Goal: Task Accomplishment & Management: Use online tool/utility

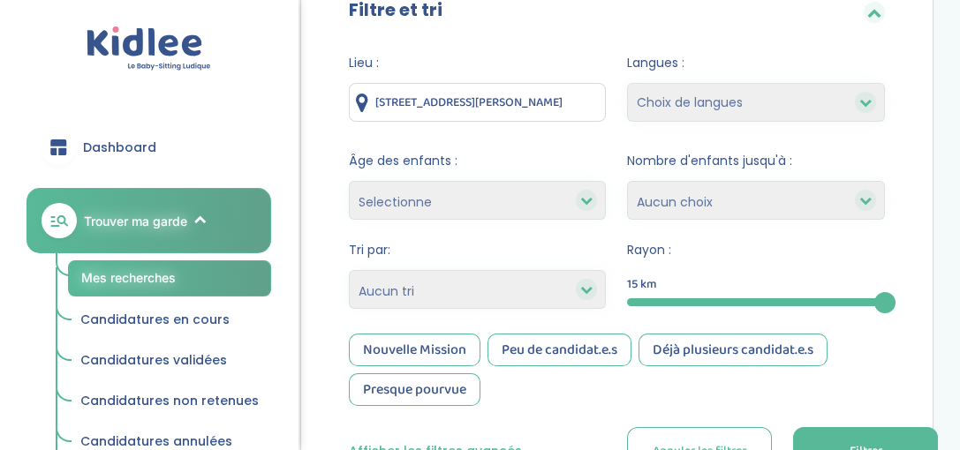
scroll to position [223, 0]
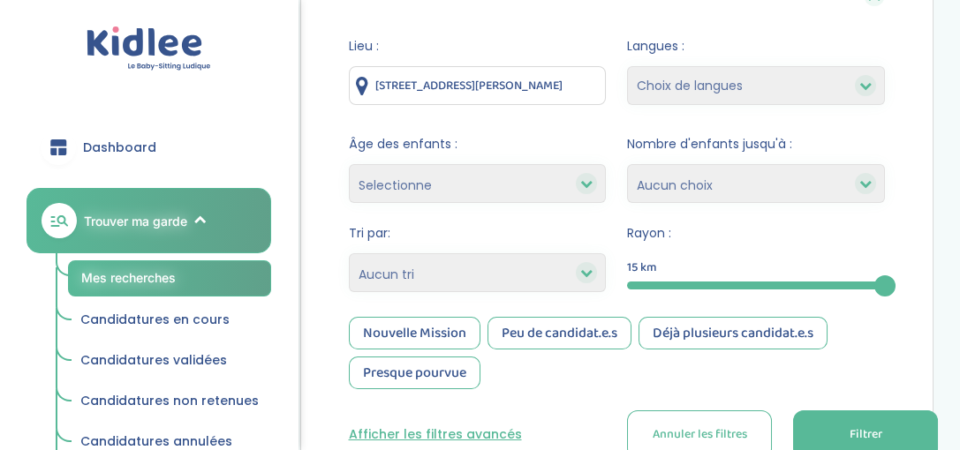
click at [588, 178] on icon at bounding box center [586, 183] width 12 height 12
click at [586, 185] on icon at bounding box center [586, 183] width 12 height 12
click at [511, 187] on select "Selectionne moins de 3 ans entre 3 et 6 ans plus de 6 ans" at bounding box center [478, 183] width 258 height 39
select select "+6"
click at [349, 164] on select "Selectionne moins de 3 ans entre 3 et 6 ans plus de 6 ans" at bounding box center [478, 183] width 258 height 39
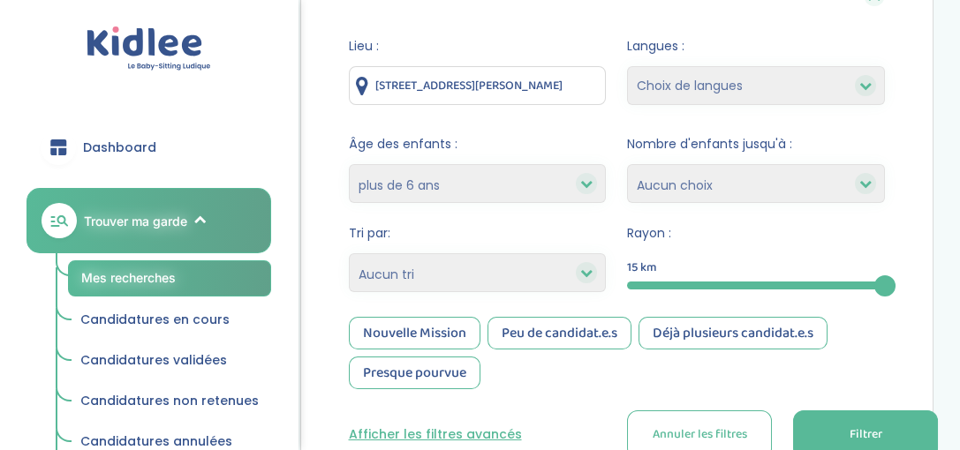
select select
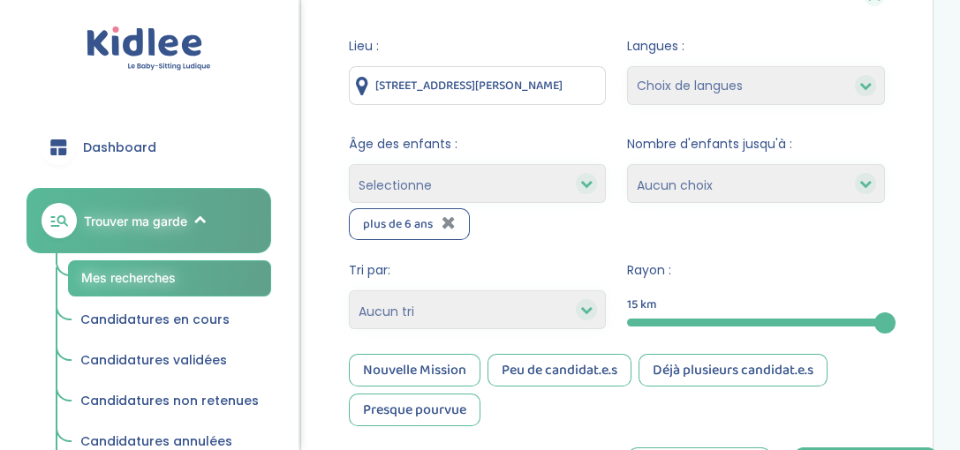
click at [728, 183] on select "1 2 3 4 Aucun choix" at bounding box center [756, 183] width 258 height 39
select select "1"
click at [627, 164] on select "1 2 3 4 Aucun choix" at bounding box center [756, 183] width 258 height 39
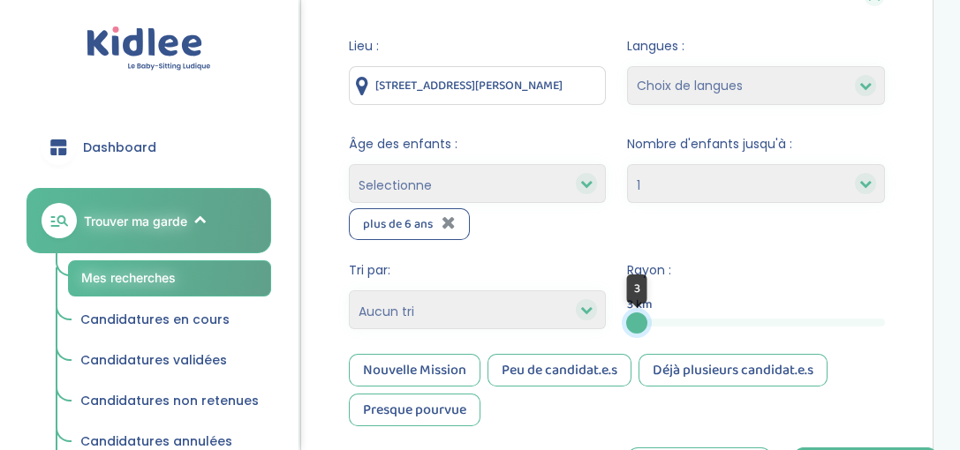
drag, startPoint x: 880, startPoint y: 325, endPoint x: 637, endPoint y: 350, distance: 245.0
click at [637, 350] on form "Lieu : [STREET_ADDRESS][PERSON_NAME] Langues : Choix de langues Anglais Arabe E…" at bounding box center [617, 266] width 537 height 459
click at [810, 224] on div "Nombre d'enfants jusqu'à : 1 2 3 4 Aucun choix" at bounding box center [756, 187] width 258 height 105
click at [586, 311] on icon at bounding box center [586, 310] width 12 height 12
click at [570, 311] on select "Heures par semaine (croissant) Heures par semaine (décroissant) Date de démarra…" at bounding box center [478, 309] width 258 height 39
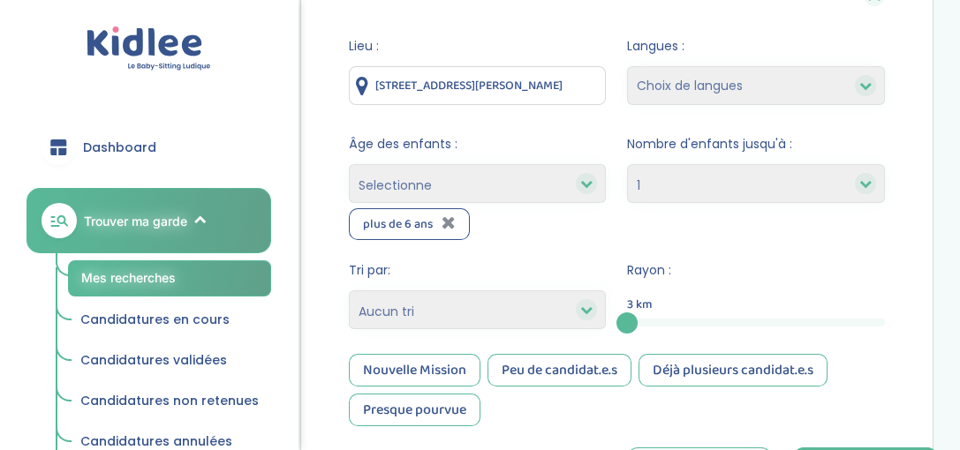
select select "updated_at_desc"
click at [349, 290] on select "Heures par semaine (croissant) Heures par semaine (décroissant) Date de démarra…" at bounding box center [478, 309] width 258 height 39
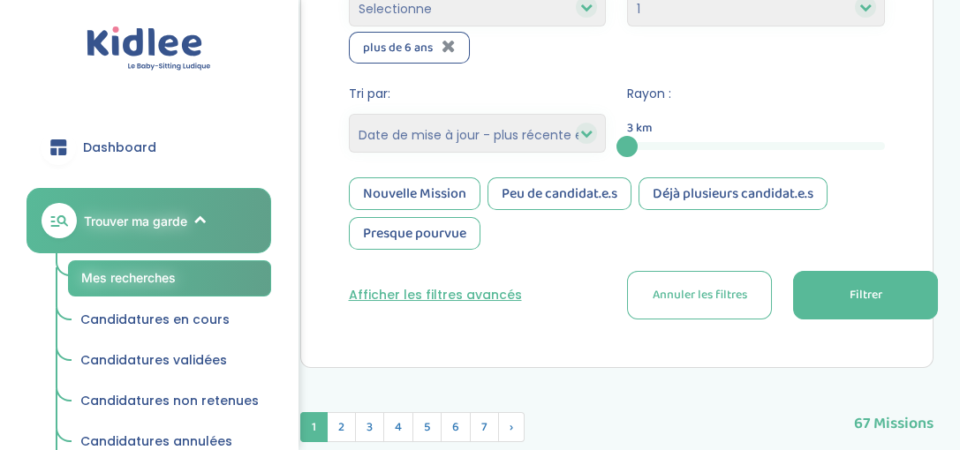
scroll to position [424, 0]
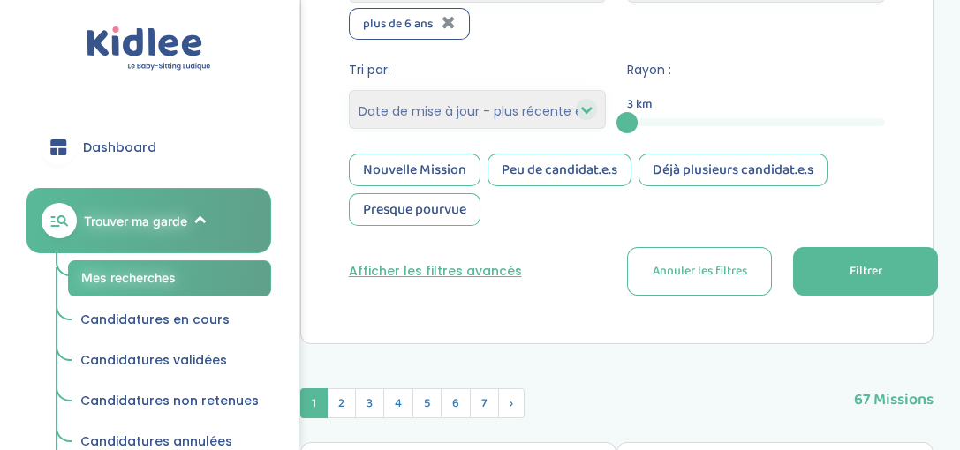
click at [867, 283] on button "Filtrer" at bounding box center [865, 271] width 145 height 49
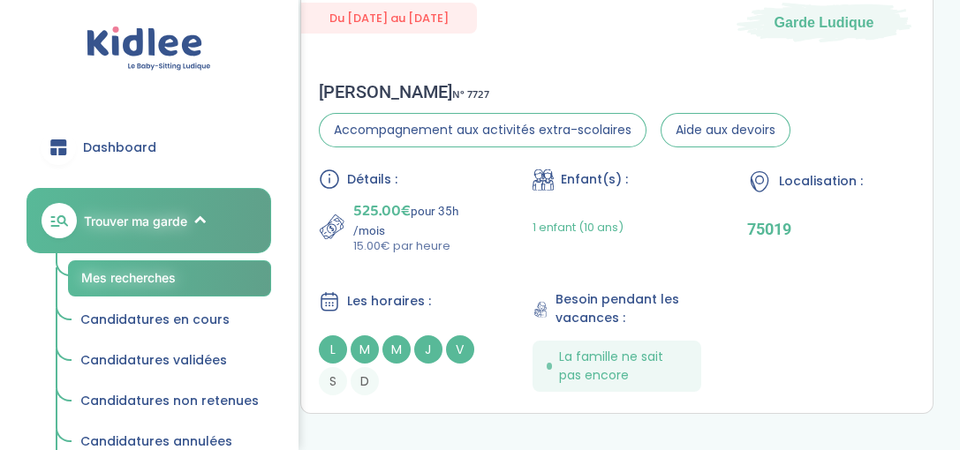
scroll to position [1038, 0]
